Goal: Find specific page/section

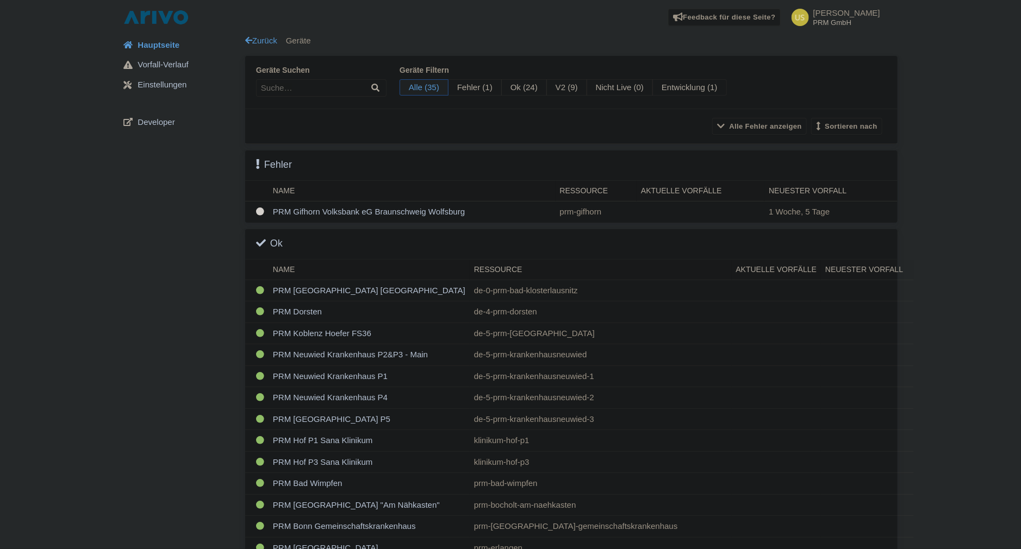
click at [148, 15] on img at bounding box center [156, 17] width 70 height 17
click at [313, 210] on td "PRM Gifhorn Volksbank eG Braunschweig Wolfsburg" at bounding box center [411, 212] width 287 height 21
